Goal: Use online tool/utility: Utilize a website feature to perform a specific function

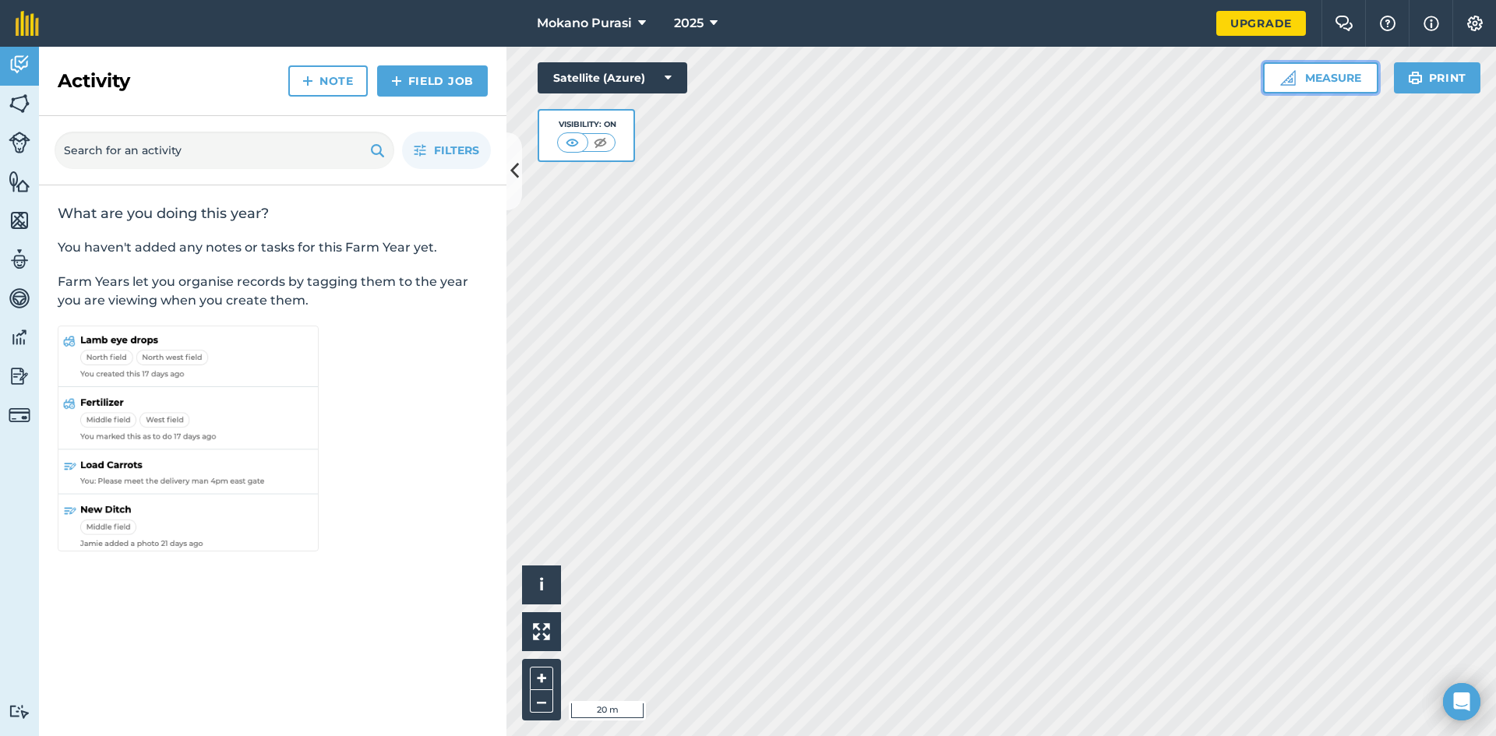
click at [1351, 74] on button "Measure" at bounding box center [1320, 77] width 115 height 31
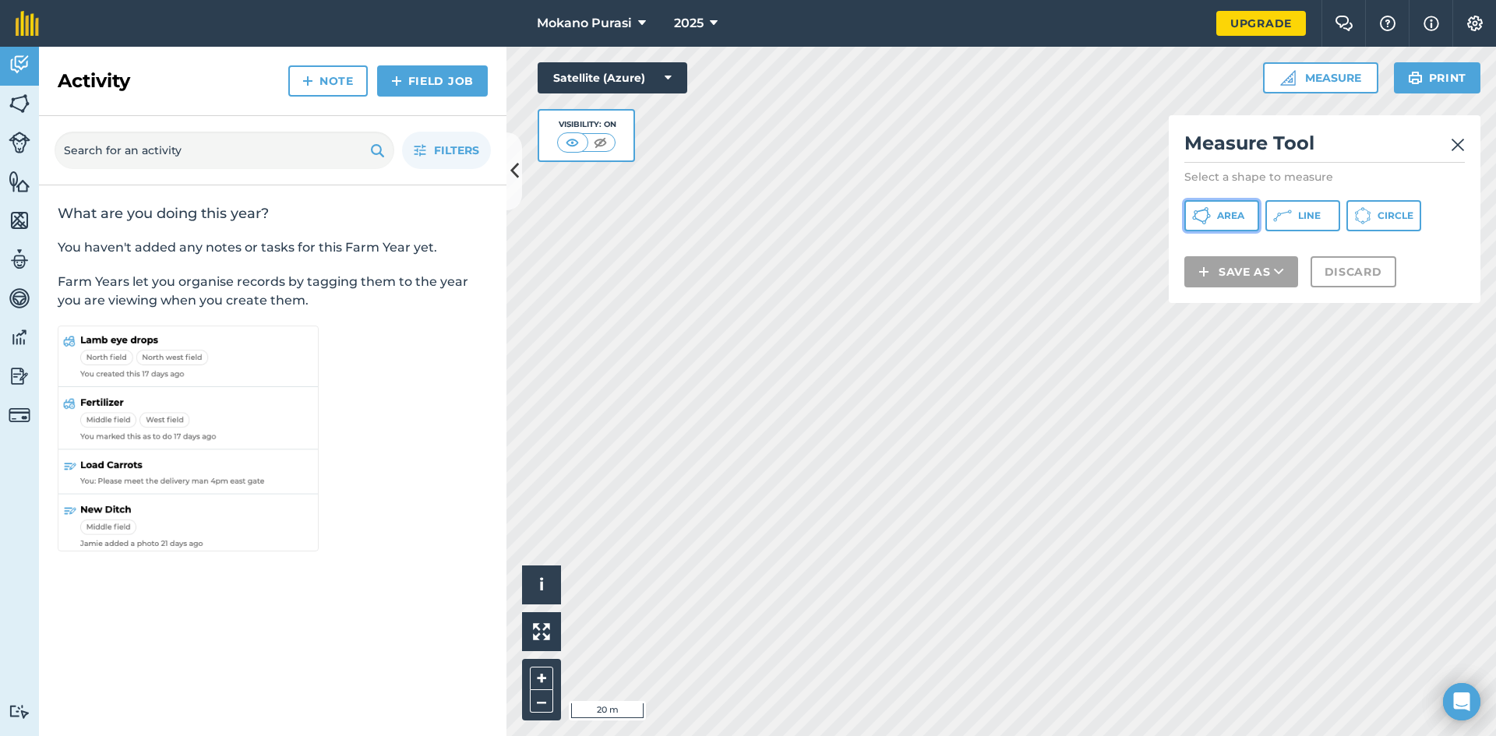
click at [1237, 214] on span "Area" at bounding box center [1230, 216] width 27 height 12
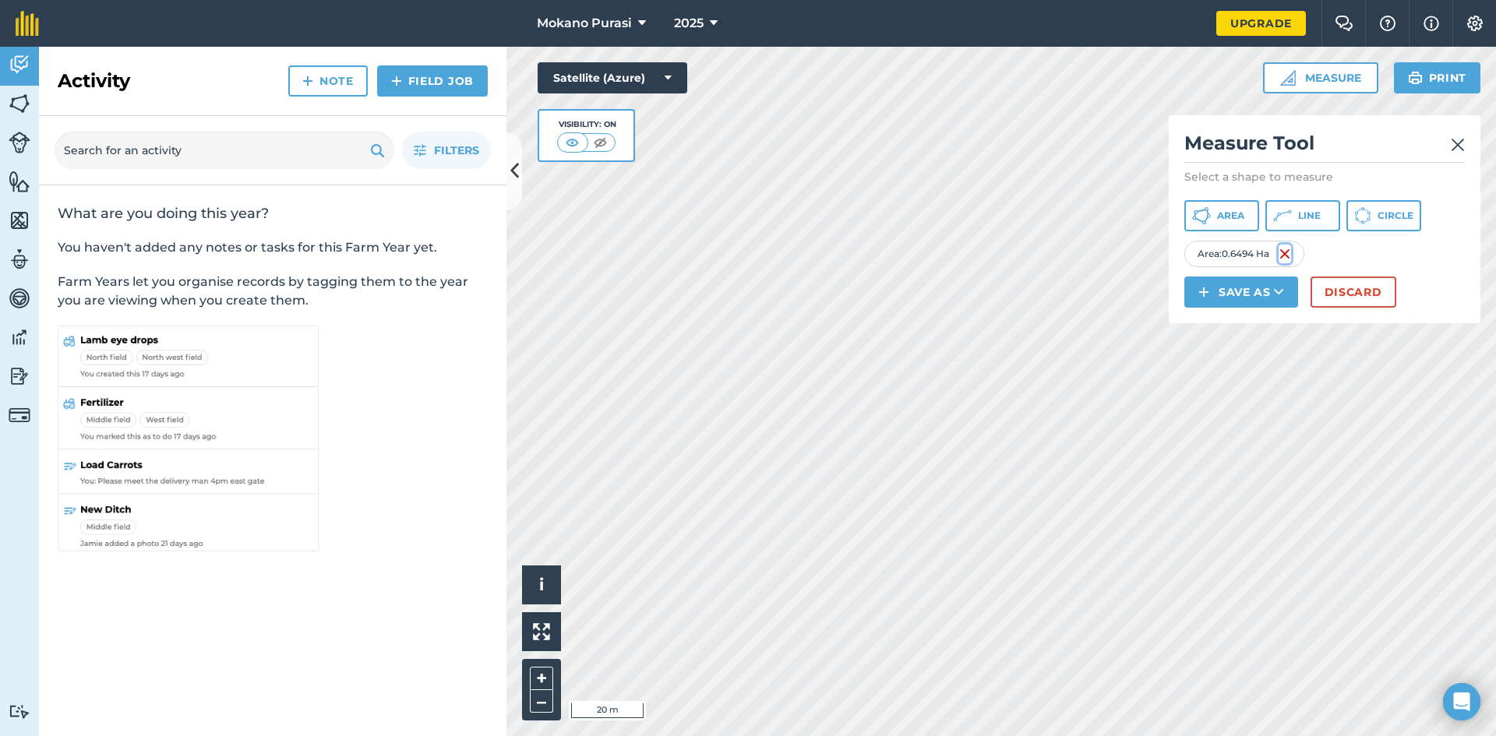
click at [1291, 254] on img at bounding box center [1285, 254] width 12 height 19
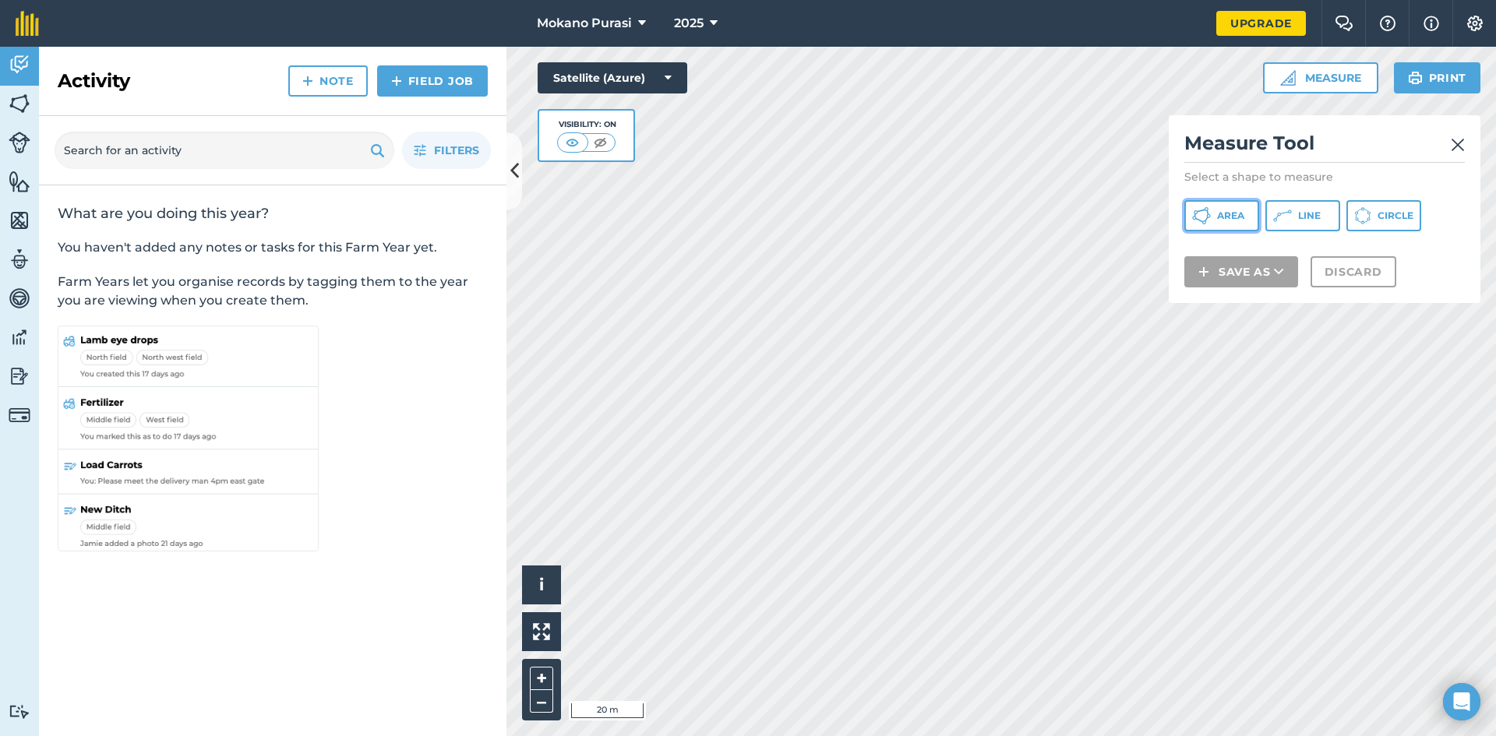
click at [1244, 213] on span "Area" at bounding box center [1230, 216] width 27 height 12
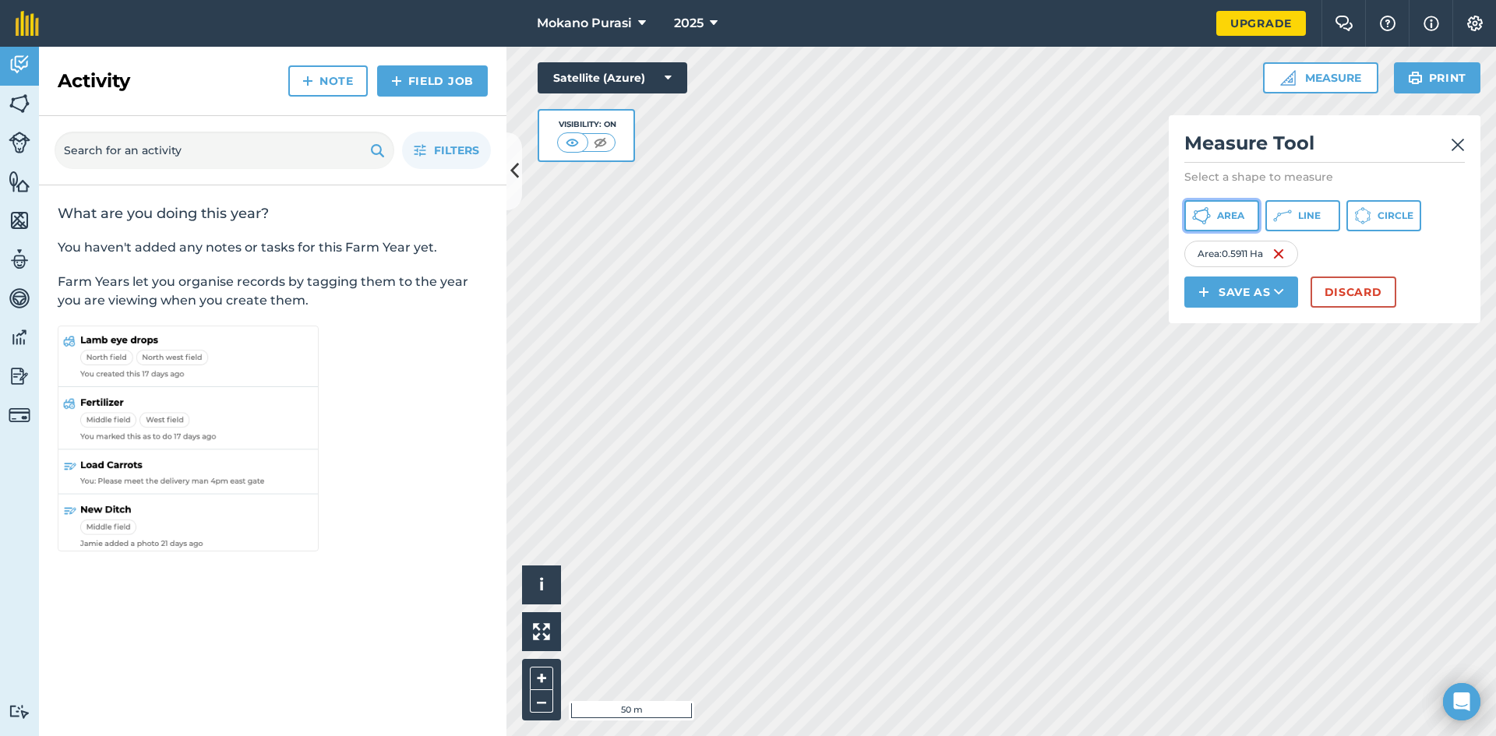
click at [1237, 217] on span "Area" at bounding box center [1230, 216] width 27 height 12
click at [1284, 254] on img at bounding box center [1284, 254] width 12 height 19
click at [1286, 256] on img at bounding box center [1281, 254] width 12 height 19
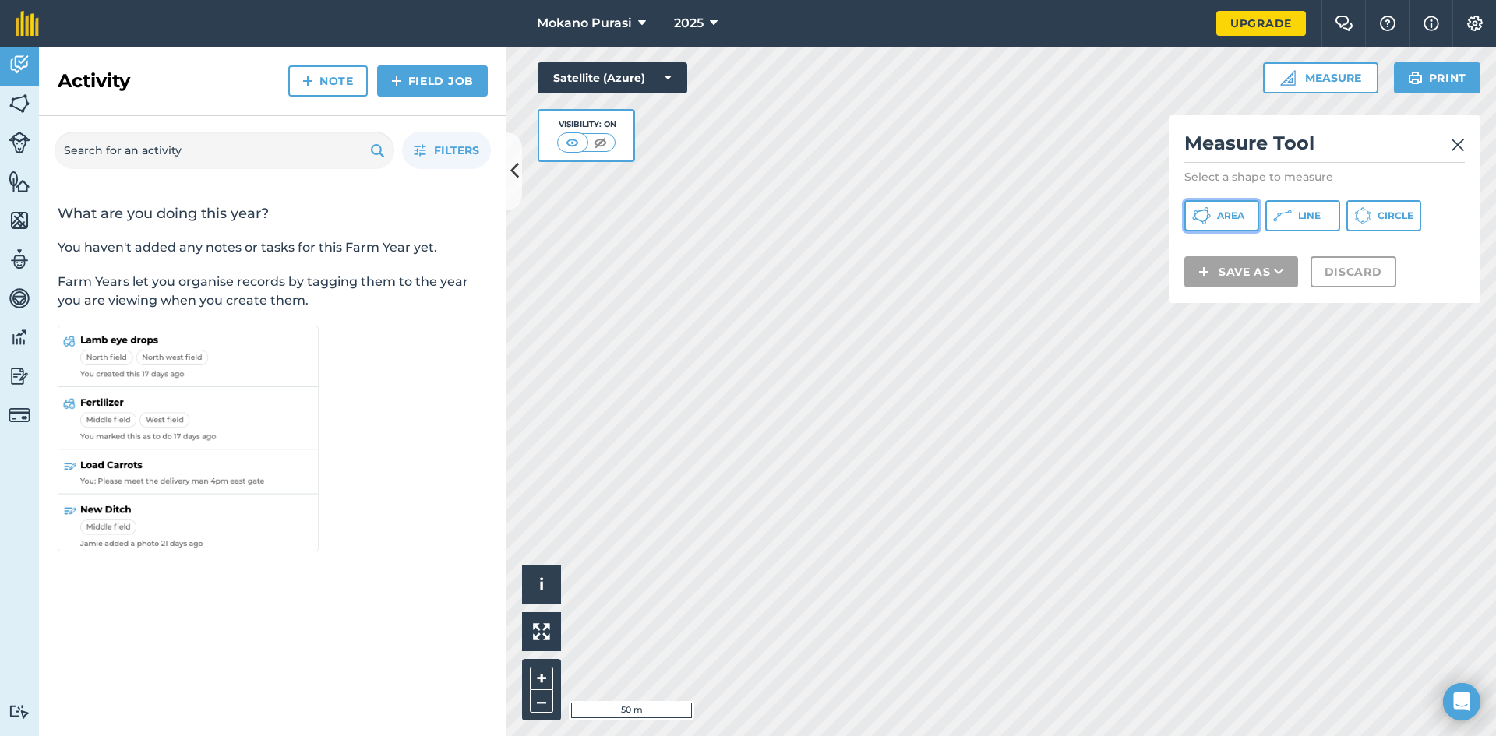
click at [1240, 217] on span "Area" at bounding box center [1230, 216] width 27 height 12
